Goal: Transaction & Acquisition: Purchase product/service

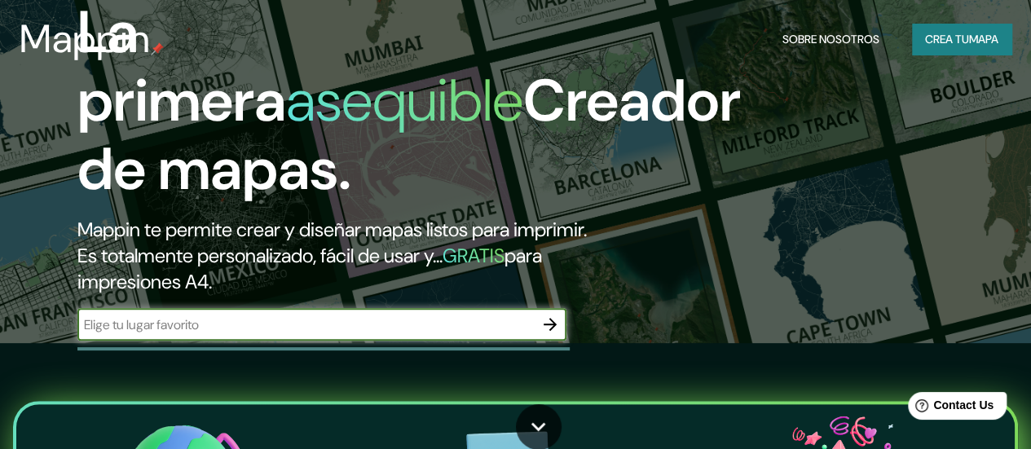
scroll to position [163, 0]
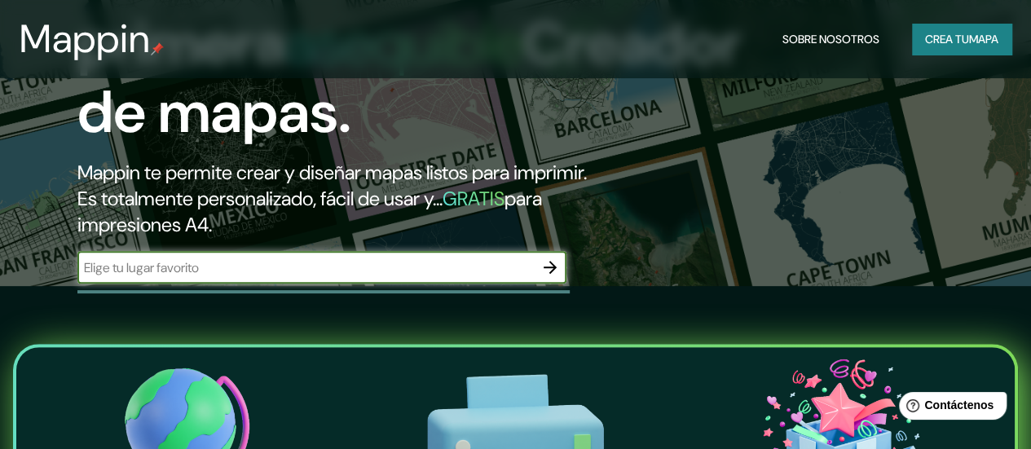
click at [369, 277] on input "text" at bounding box center [305, 267] width 457 height 19
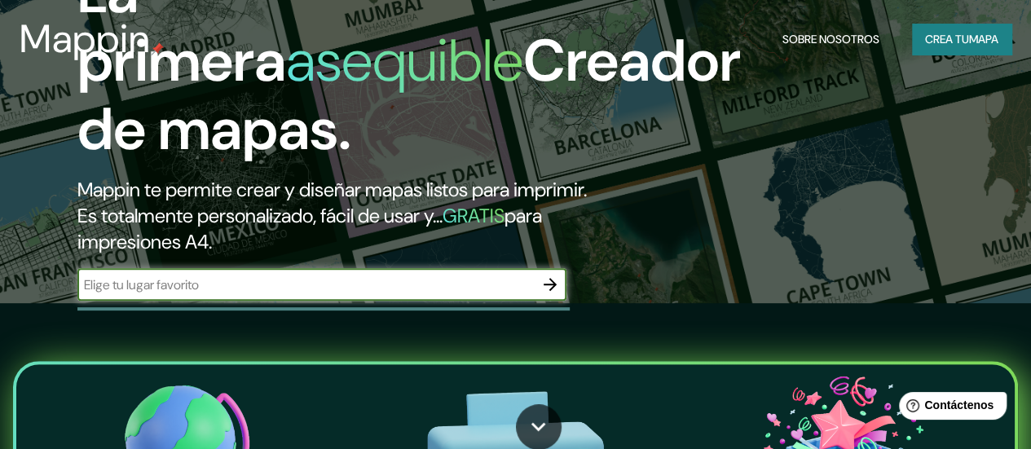
scroll to position [0, 0]
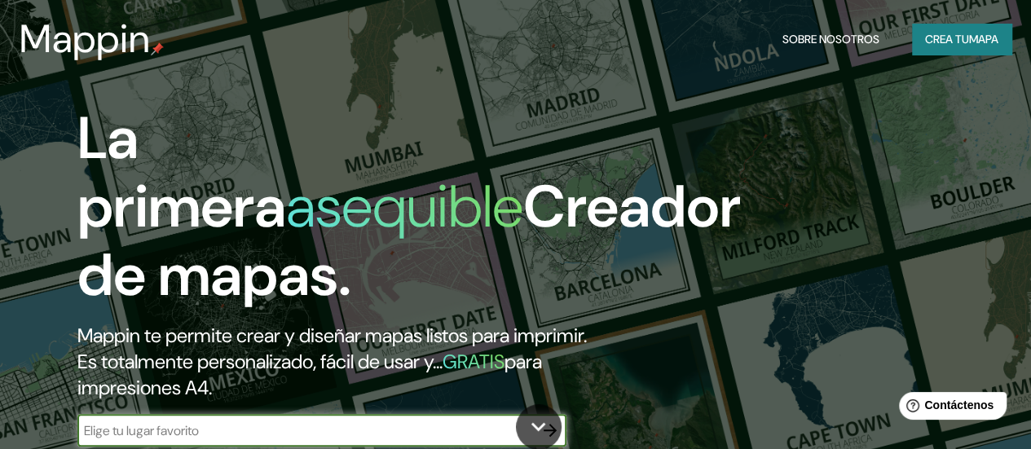
click at [935, 42] on font "Crea tu" at bounding box center [947, 39] width 44 height 15
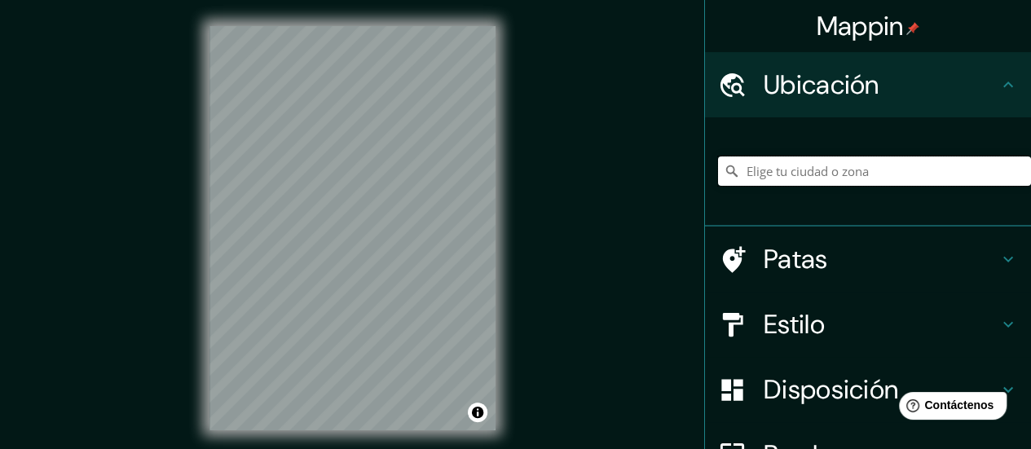
click at [792, 167] on input "Elige tu ciudad o zona" at bounding box center [874, 171] width 313 height 29
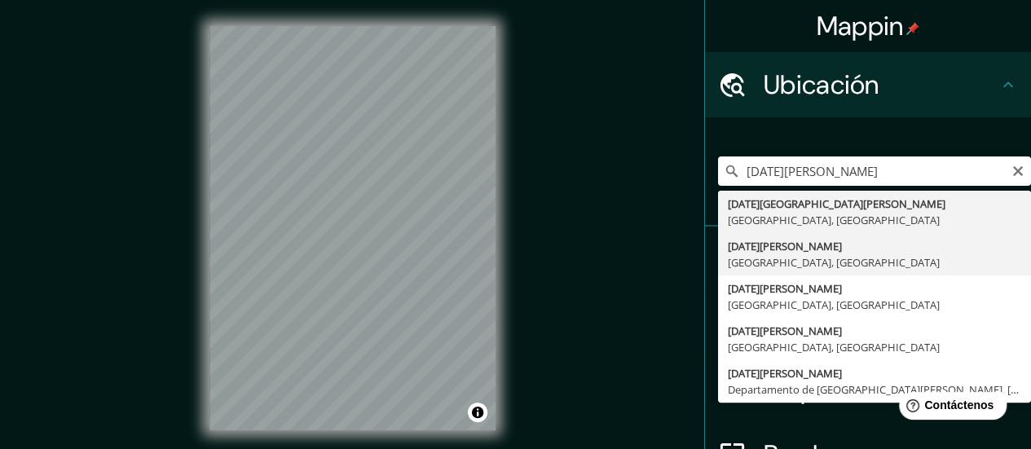
type input "[GEOGRAPHIC_DATA][PERSON_NAME], [GEOGRAPHIC_DATA], [GEOGRAPHIC_DATA]"
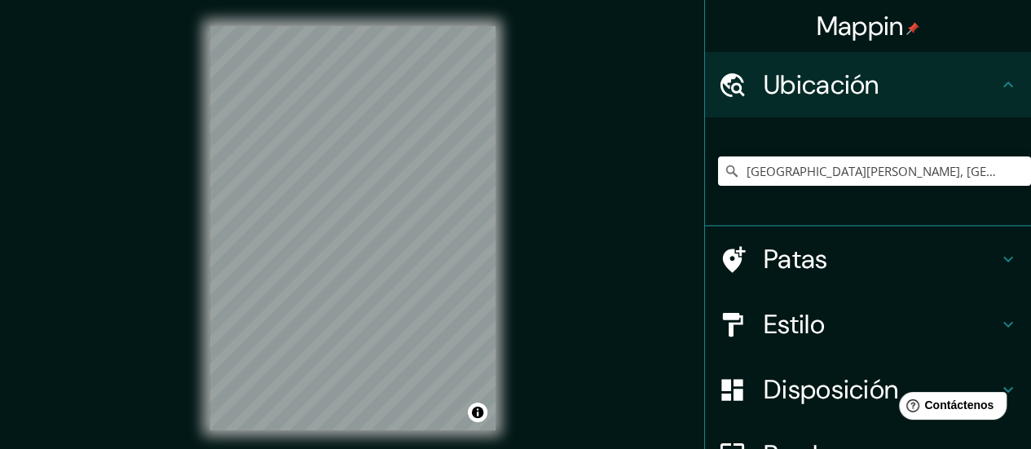
click at [819, 259] on h4 "Patas" at bounding box center [881, 259] width 235 height 33
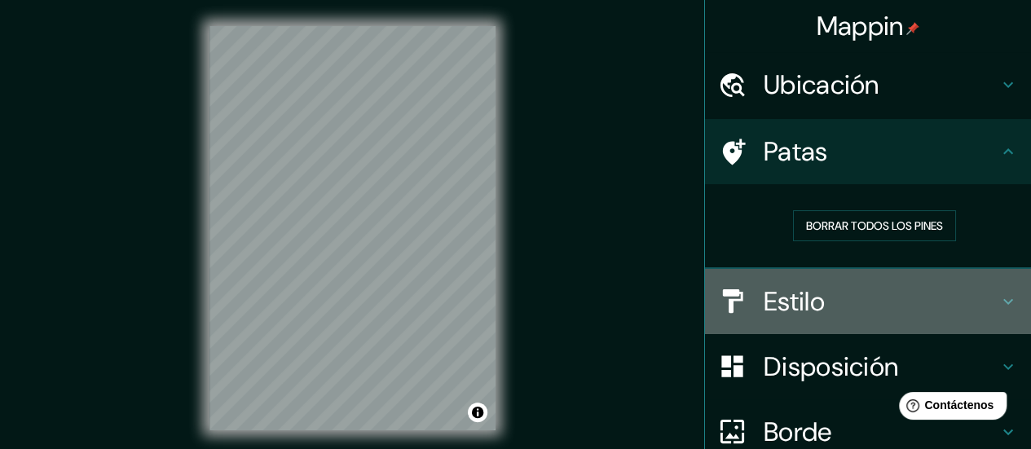
click at [874, 295] on h4 "Estilo" at bounding box center [881, 301] width 235 height 33
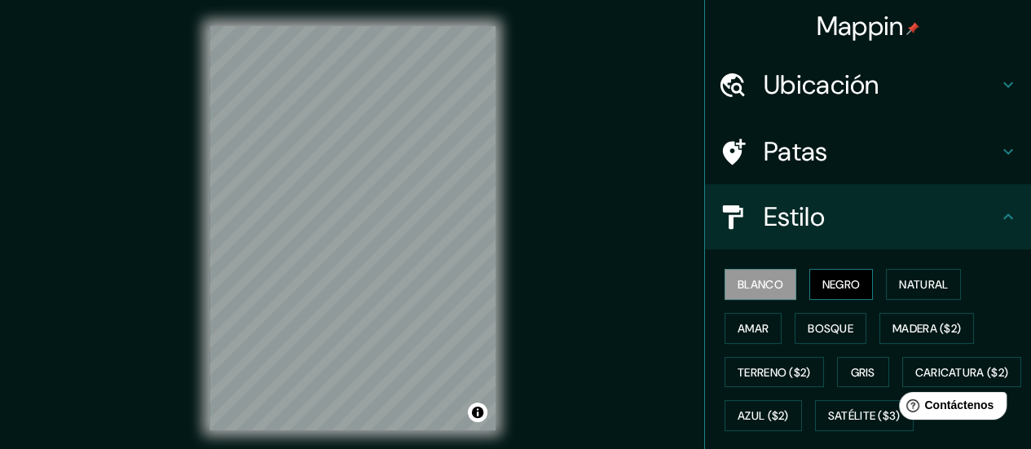
click at [837, 285] on font "Negro" at bounding box center [842, 284] width 38 height 15
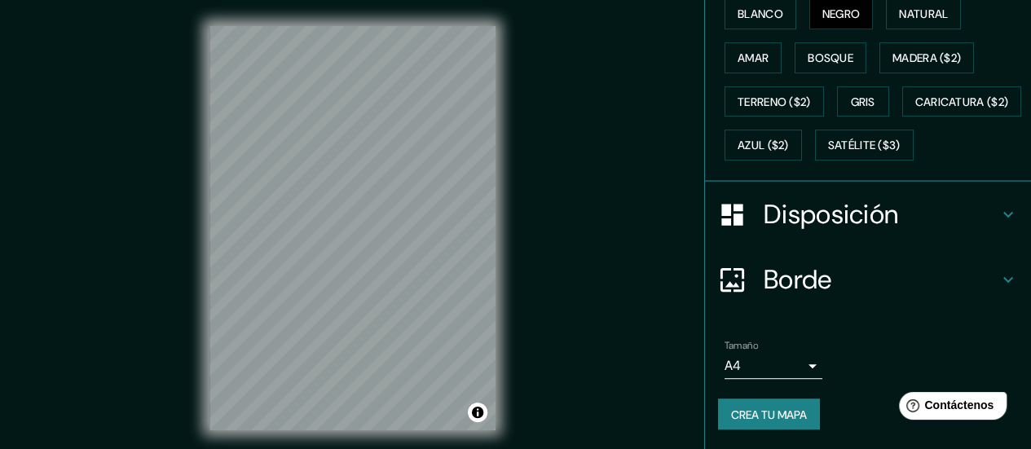
scroll to position [309, 0]
click at [791, 364] on body "Mappin Ubicación [GEOGRAPHIC_DATA][PERSON_NAME], [GEOGRAPHIC_DATA], [GEOGRAPHIC…" at bounding box center [515, 224] width 1031 height 449
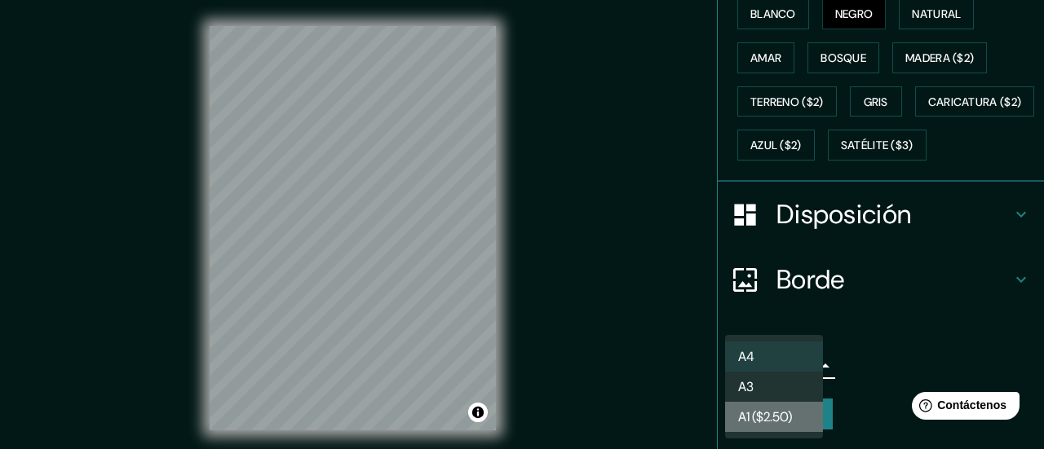
click at [786, 427] on font "A1 ($2.50)" at bounding box center [765, 417] width 54 height 20
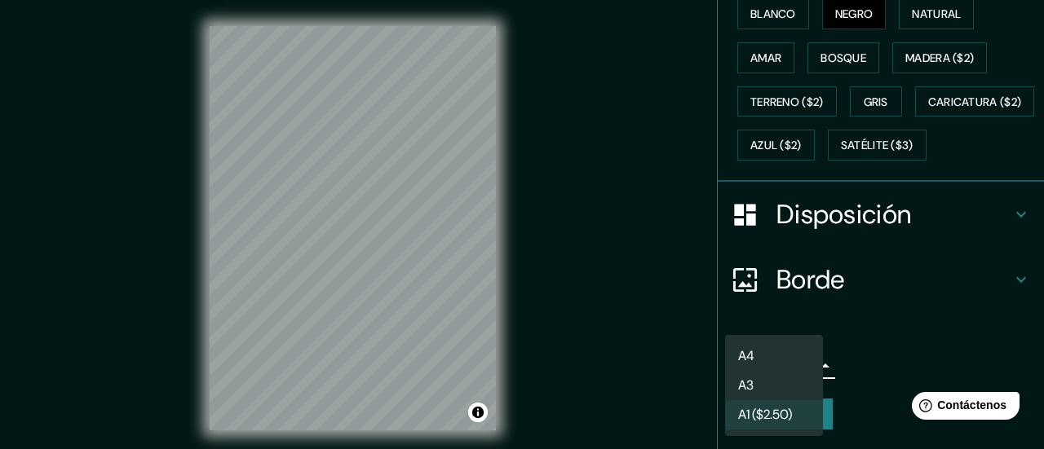
click at [788, 357] on body "Mappin Ubicación [GEOGRAPHIC_DATA][PERSON_NAME], [GEOGRAPHIC_DATA], [GEOGRAPHIC…" at bounding box center [522, 224] width 1044 height 449
click at [771, 386] on li "A3" at bounding box center [774, 387] width 98 height 30
type input "a4"
